Goal: Use online tool/utility: Utilize a website feature to perform a specific function

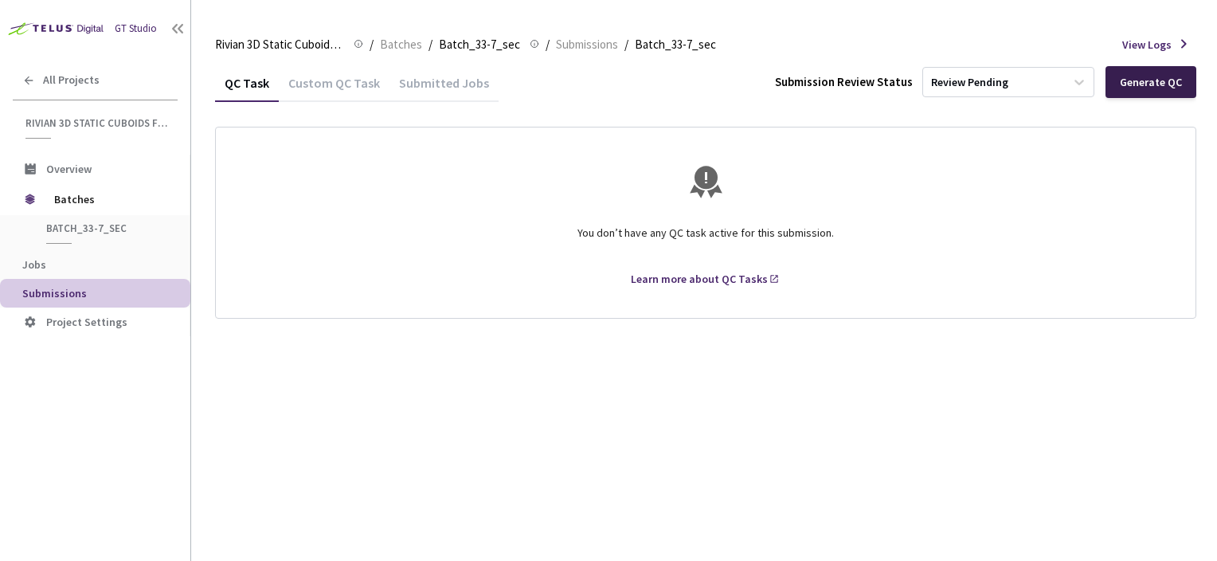
click at [1173, 83] on div "Generate QC" at bounding box center [1151, 82] width 62 height 13
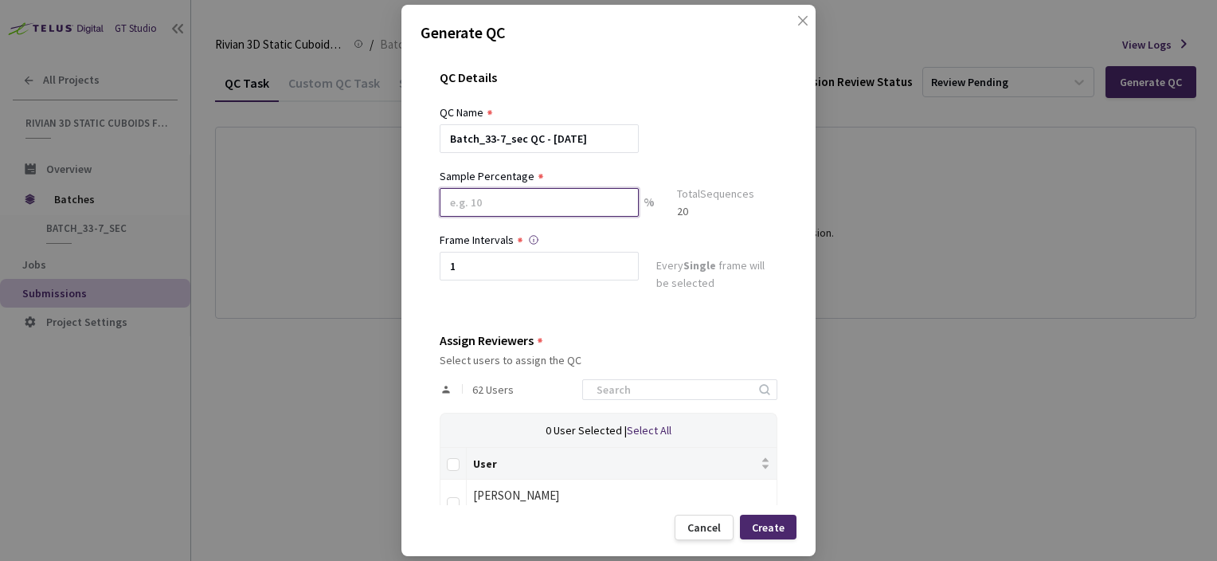
click at [569, 211] on input at bounding box center [539, 202] width 199 height 29
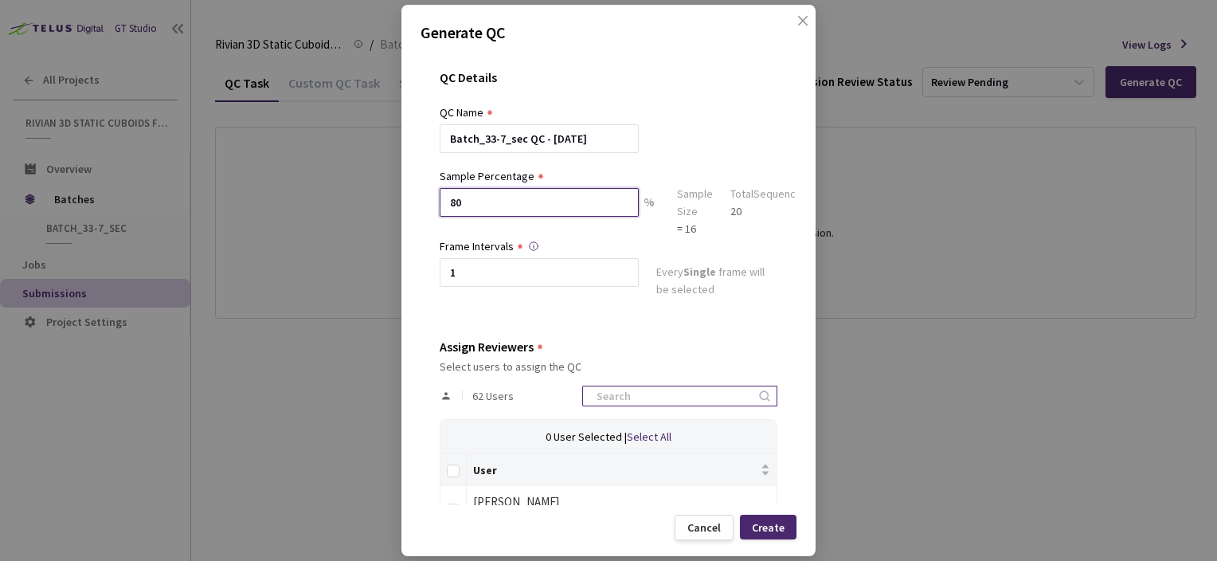
type input "80"
click at [623, 398] on input at bounding box center [672, 395] width 170 height 19
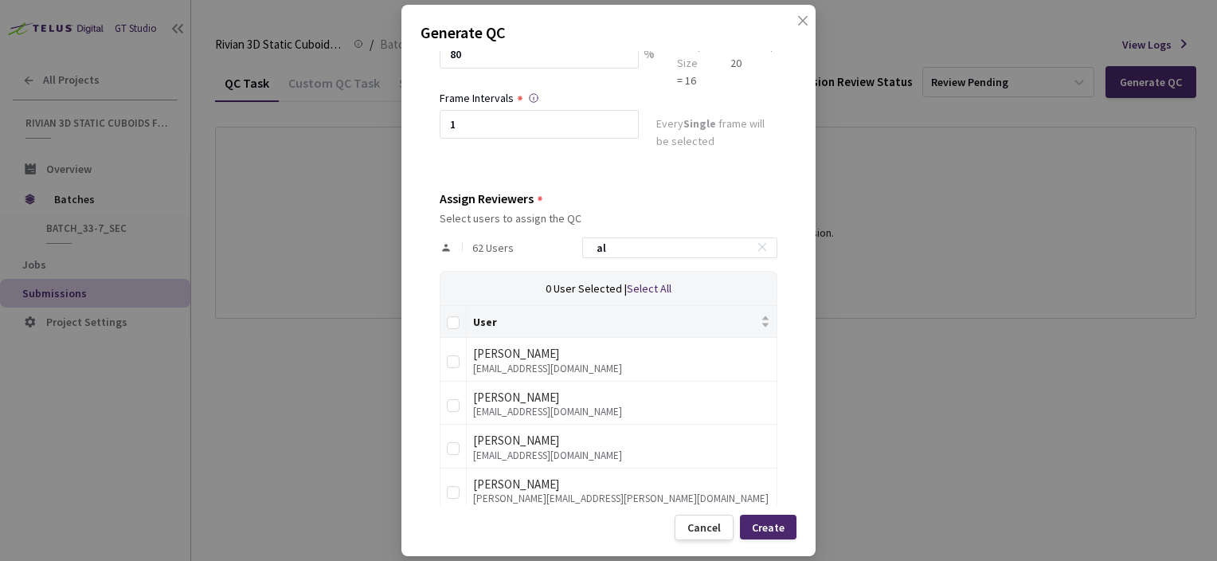
scroll to position [249, 0]
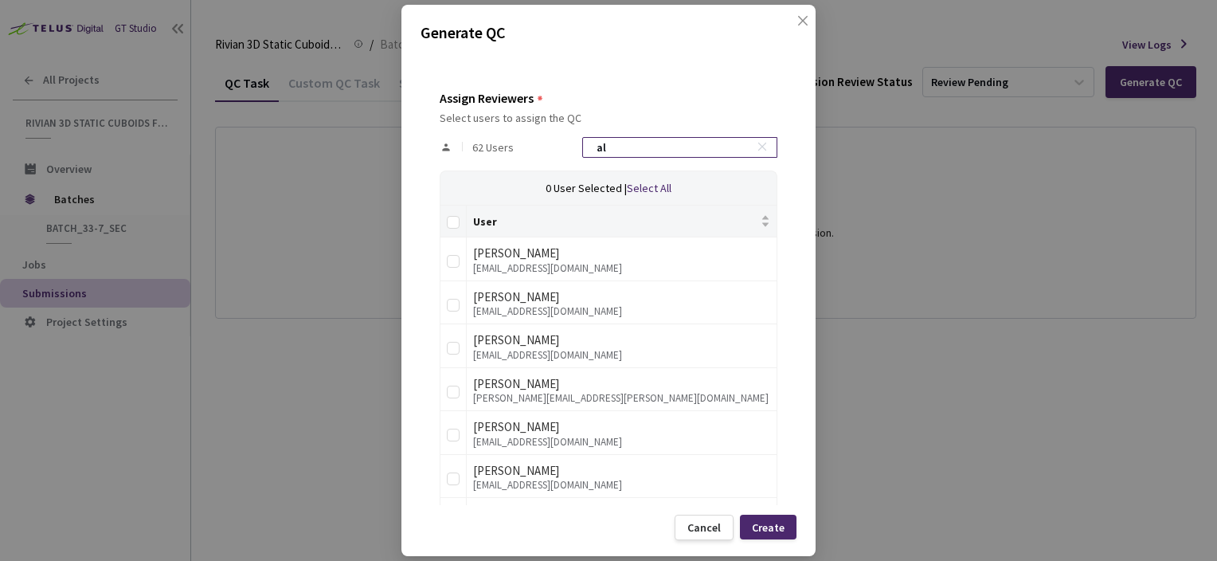
click at [657, 147] on input "al" at bounding box center [672, 147] width 170 height 19
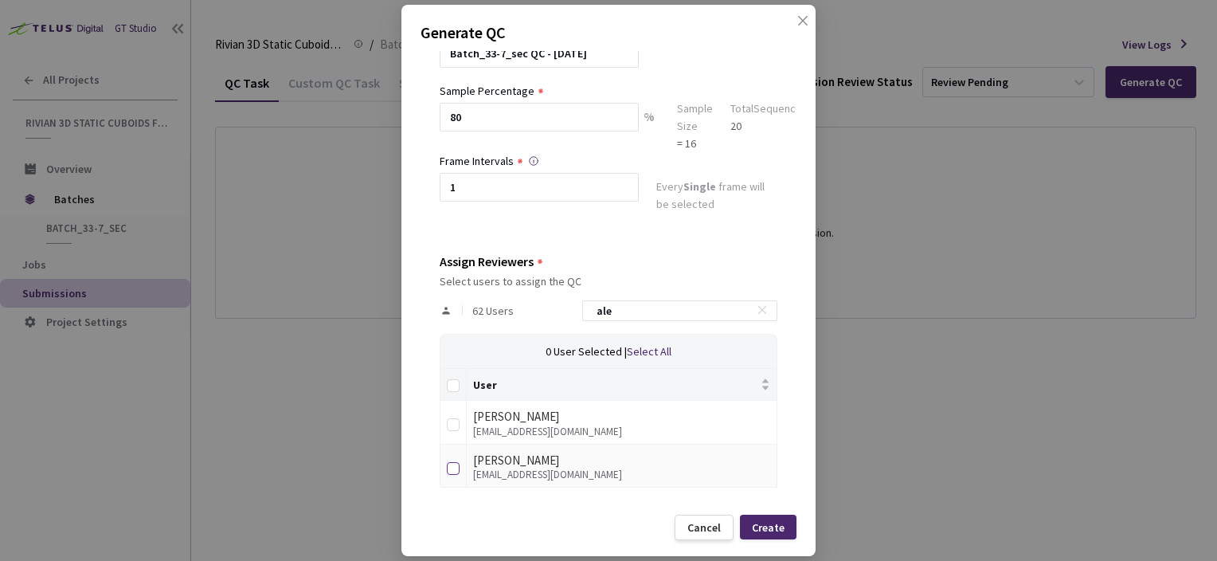
type input "ale"
click at [454, 463] on input "checkbox" at bounding box center [453, 468] width 13 height 13
checkbox input "true"
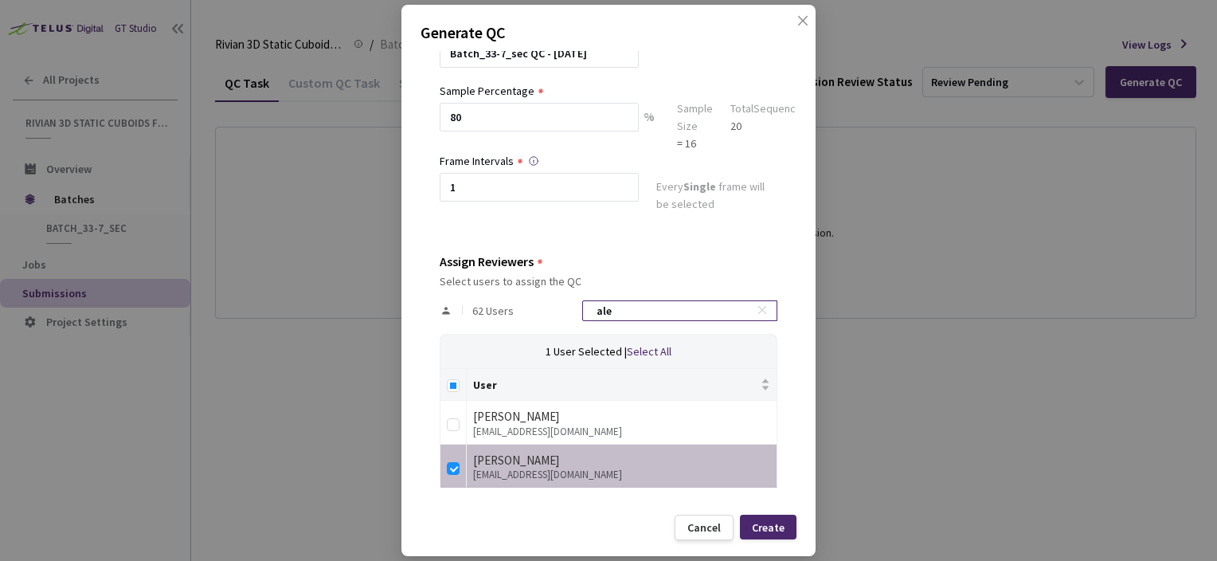
click at [635, 310] on input "ale" at bounding box center [672, 310] width 170 height 19
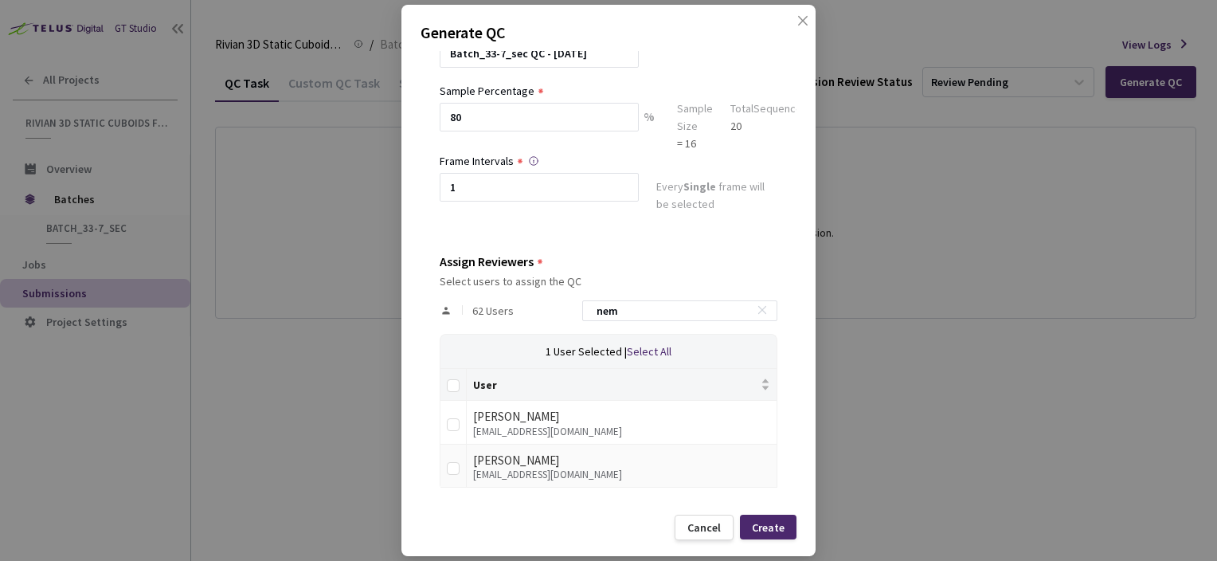
type input "nem"
click at [459, 472] on td at bounding box center [454, 467] width 26 height 44
click at [453, 472] on input "checkbox" at bounding box center [453, 468] width 13 height 13
checkbox input "true"
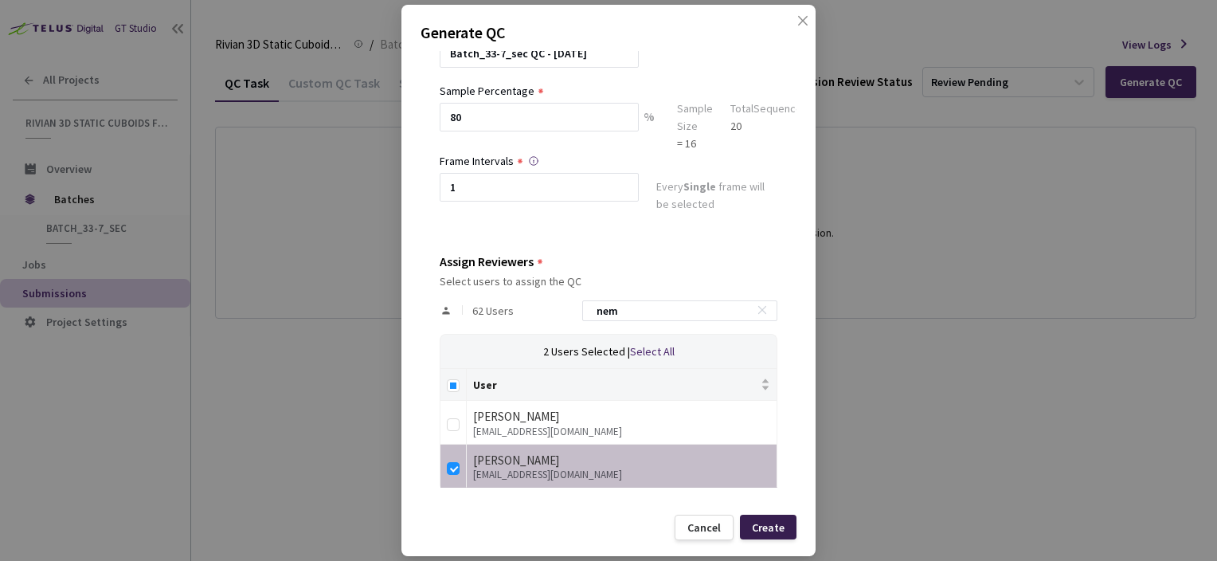
click at [775, 523] on div "Create" at bounding box center [768, 527] width 33 height 13
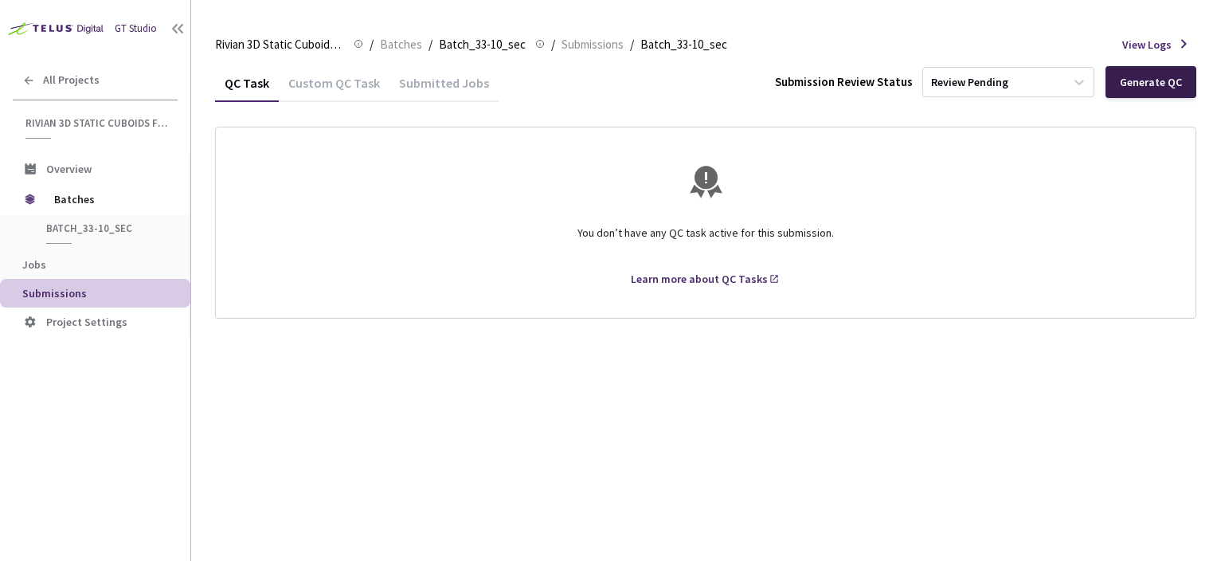
click at [1149, 90] on div "Generate QC" at bounding box center [1151, 82] width 91 height 32
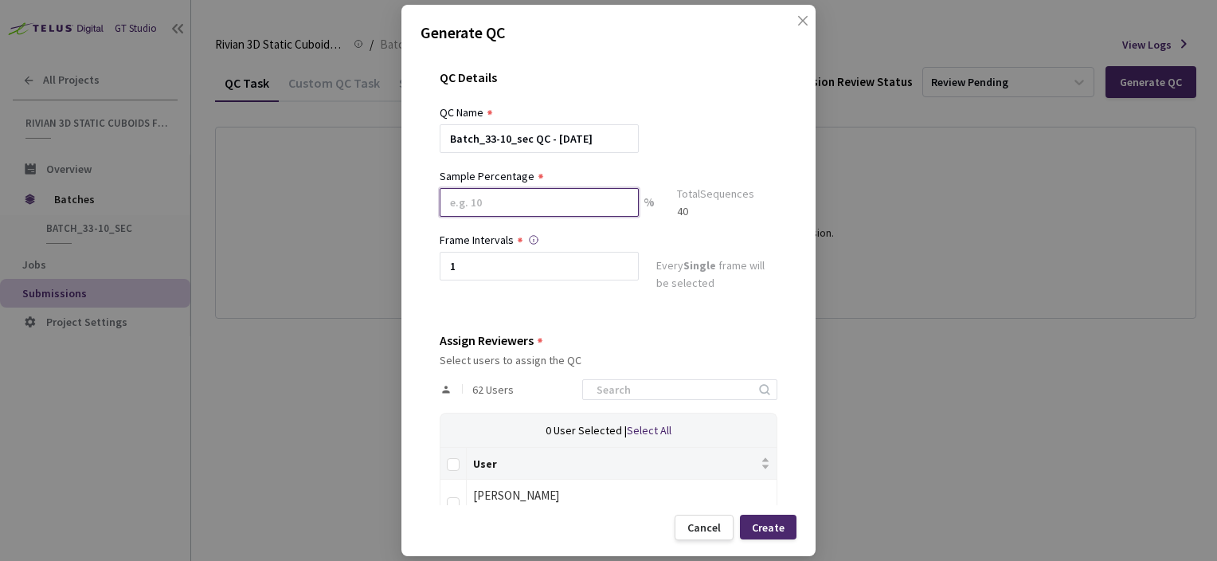
click at [588, 212] on input at bounding box center [539, 202] width 199 height 29
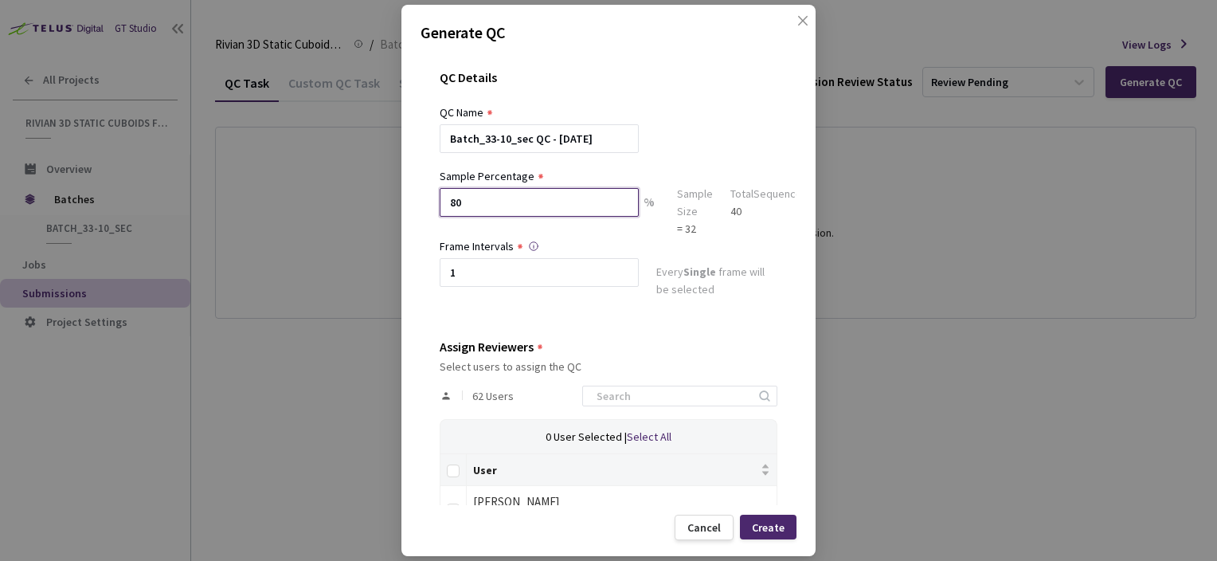
type input "80"
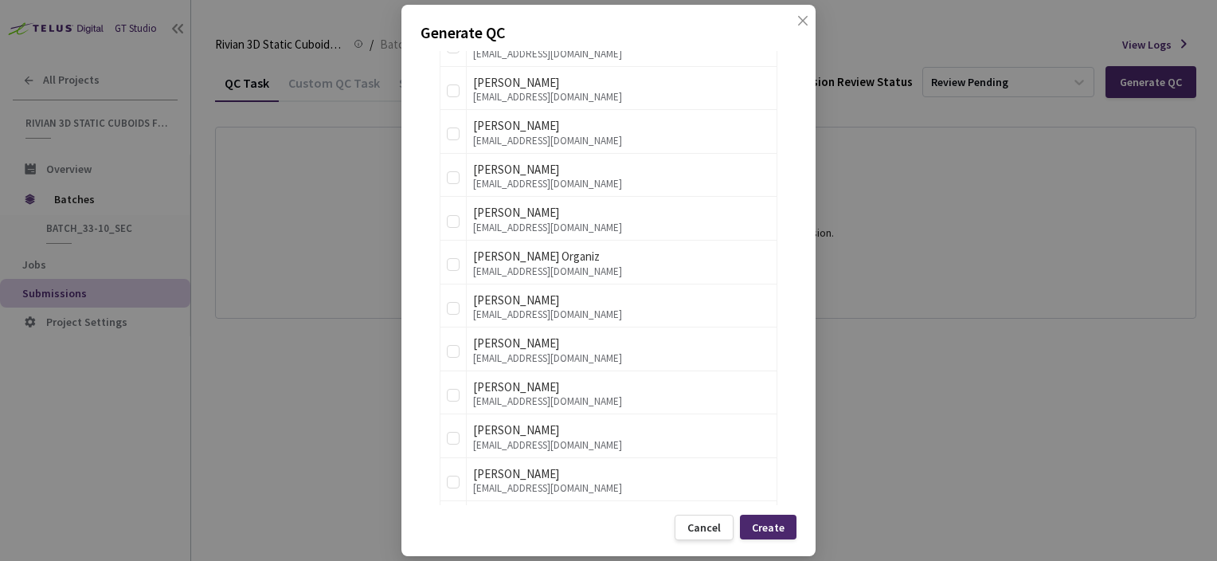
scroll to position [1953, 0]
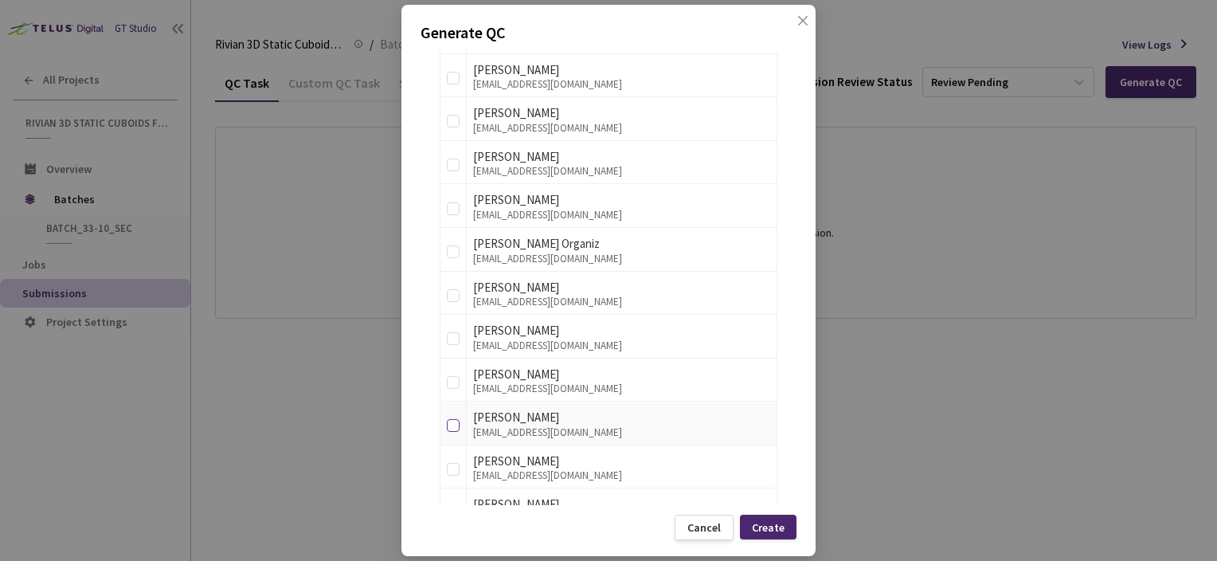
click at [454, 419] on input "checkbox" at bounding box center [453, 425] width 13 height 13
checkbox input "true"
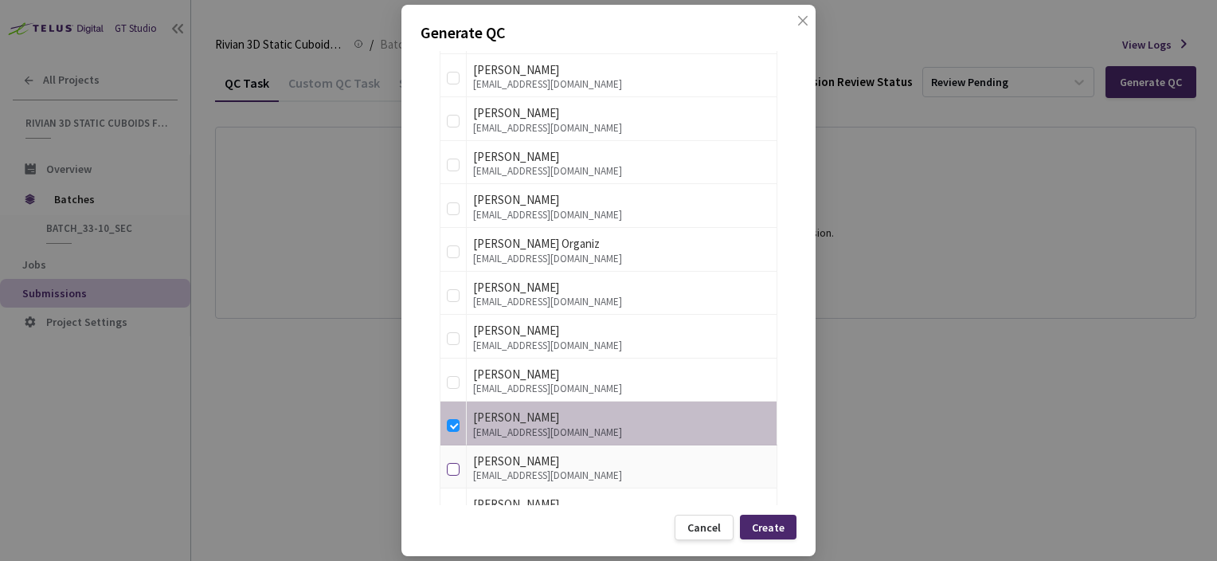
click at [453, 463] on input "checkbox" at bounding box center [453, 469] width 13 height 13
checkbox input "true"
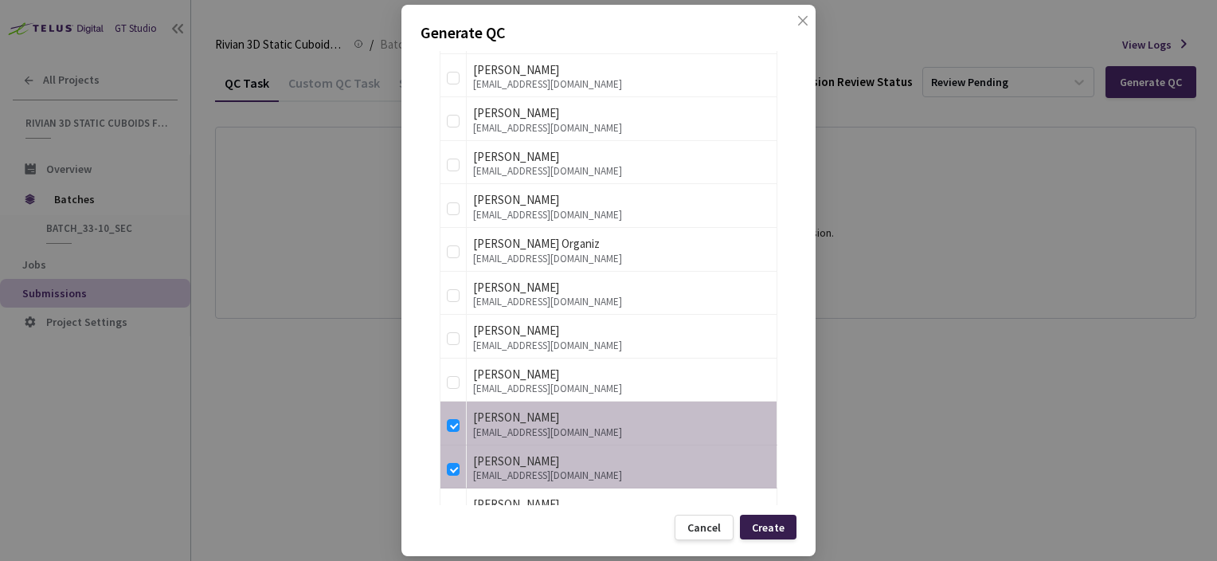
click at [765, 527] on div "Create" at bounding box center [768, 527] width 33 height 13
